Goal: Information Seeking & Learning: Learn about a topic

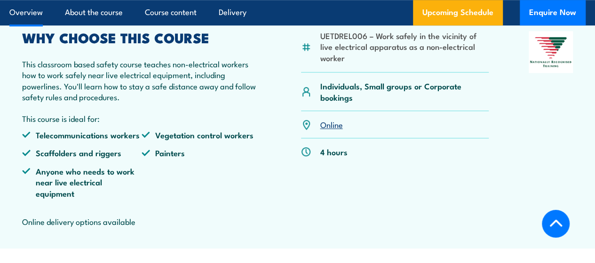
scroll to position [324, 0]
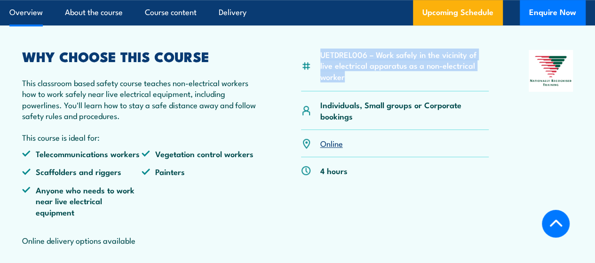
drag, startPoint x: 360, startPoint y: 103, endPoint x: 320, endPoint y: 74, distance: 48.5
click at [320, 74] on li "UETDREL006 – Work safely in the vicinity of live electrical apparatus as a non-…" at bounding box center [404, 65] width 169 height 33
copy li "UETDREL006 – Work safely in the vicinity of live electrical apparatus as a non-…"
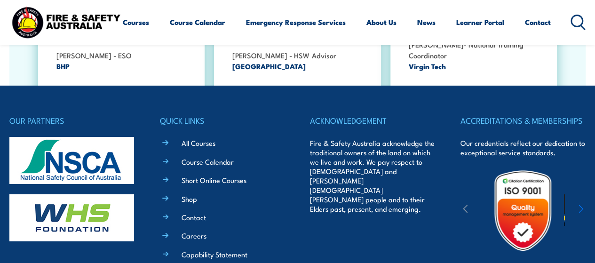
scroll to position [1613, 0]
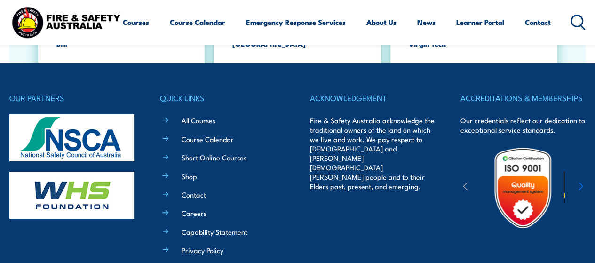
click at [386, 116] on p "Fire & Safety Australia acknowledge the traditional owners of the land on which…" at bounding box center [373, 153] width 126 height 75
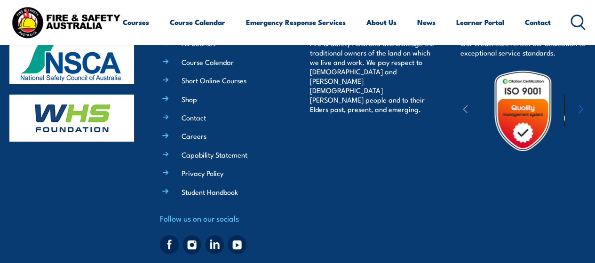
scroll to position [1700, 0]
